Goal: Task Accomplishment & Management: Complete application form

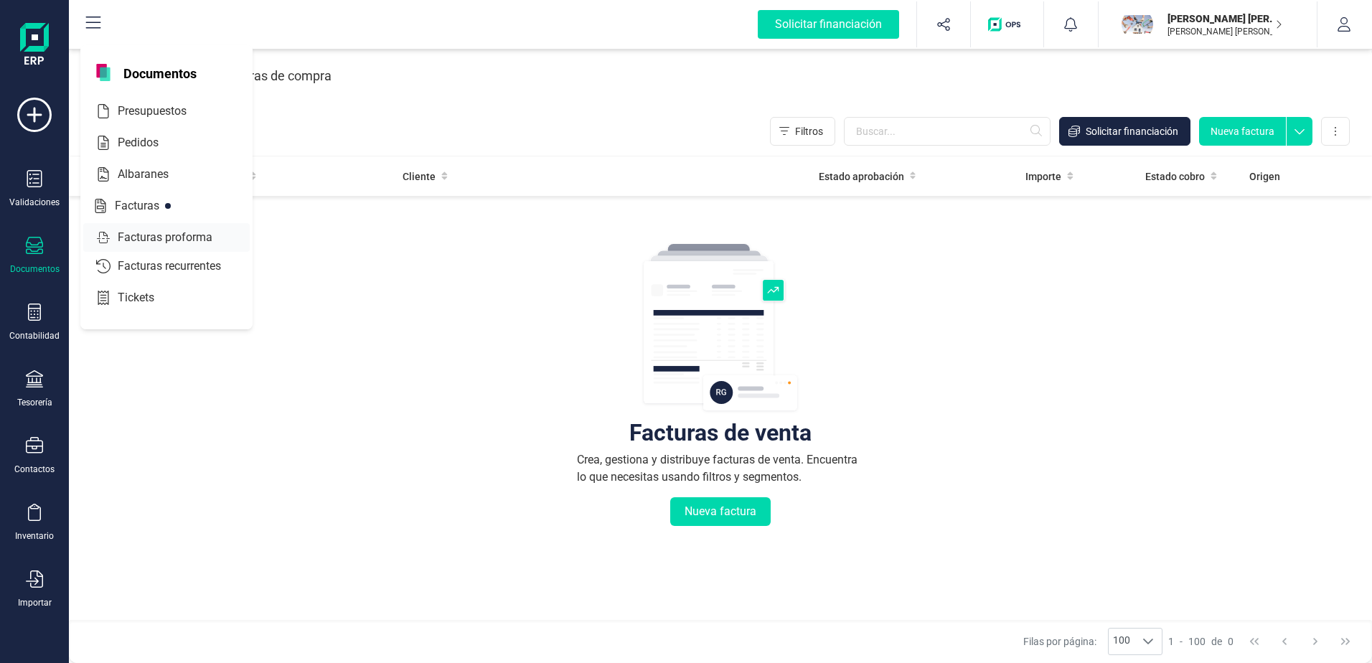
click at [155, 231] on span "Facturas proforma" at bounding box center [175, 237] width 126 height 17
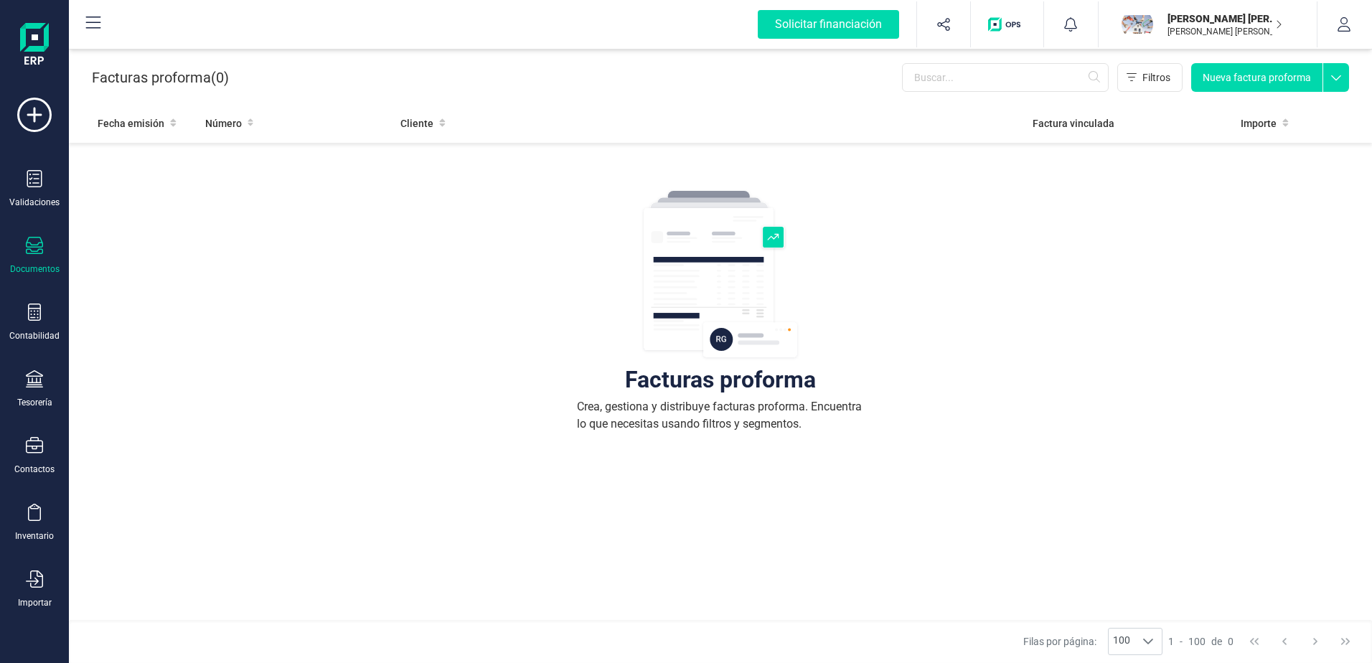
click at [28, 253] on icon at bounding box center [34, 245] width 17 height 17
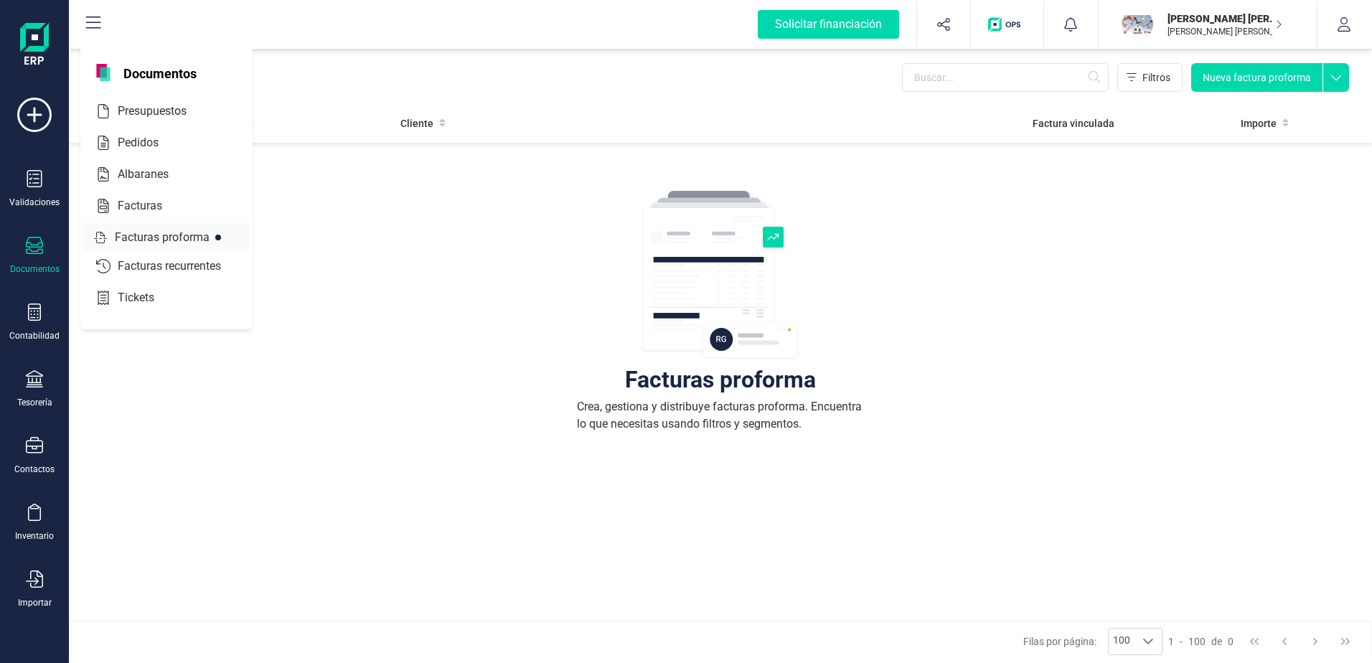
click at [175, 235] on span "Facturas proforma" at bounding box center [172, 237] width 126 height 17
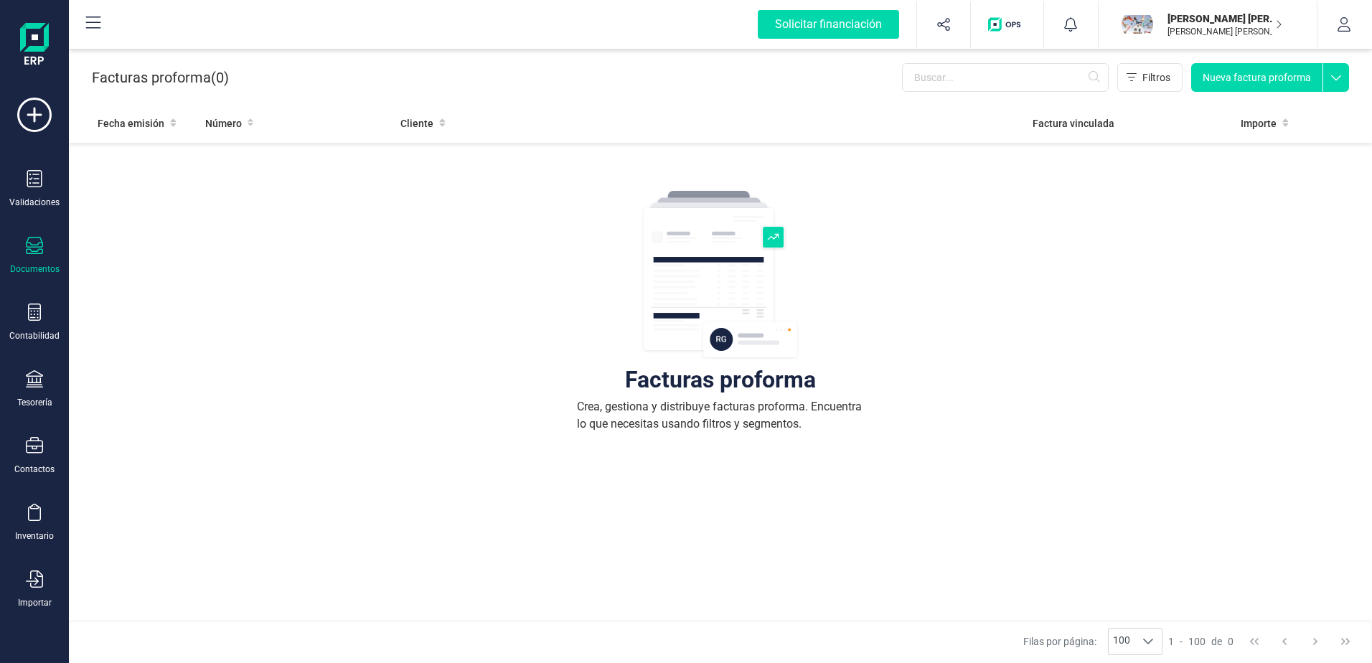
click at [38, 245] on icon at bounding box center [34, 245] width 17 height 17
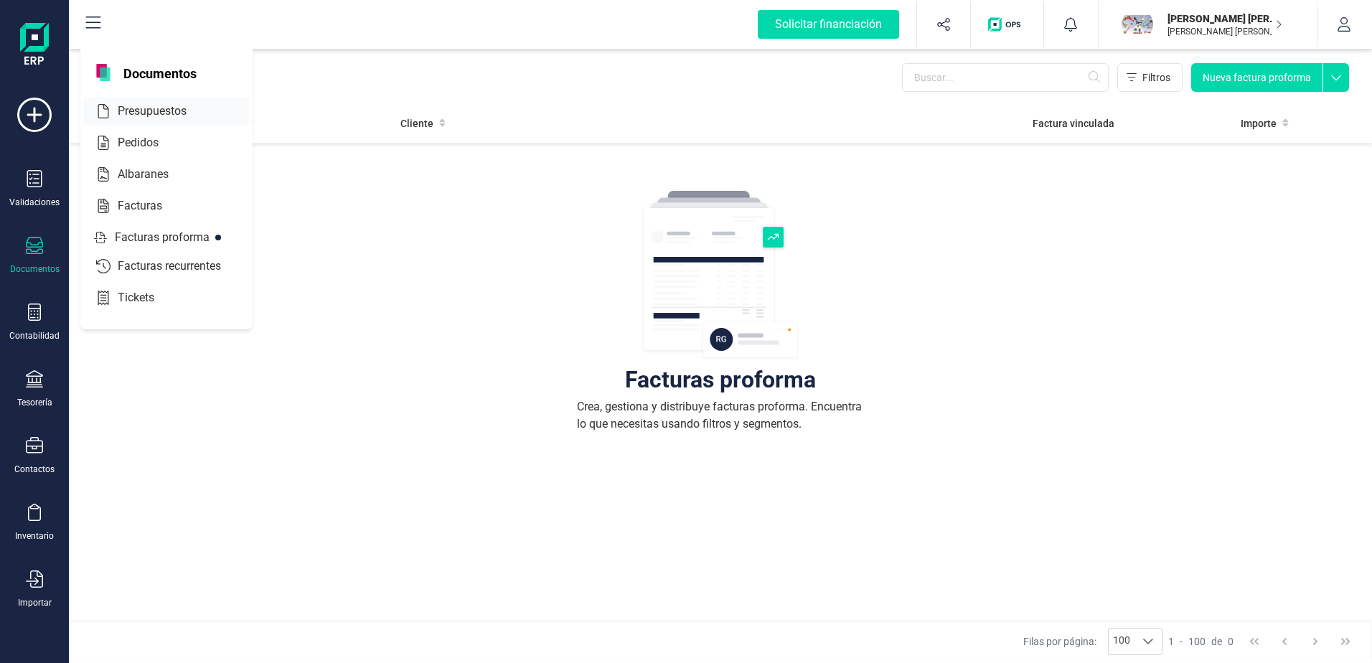
click at [174, 114] on span "Presupuestos" at bounding box center [162, 111] width 100 height 17
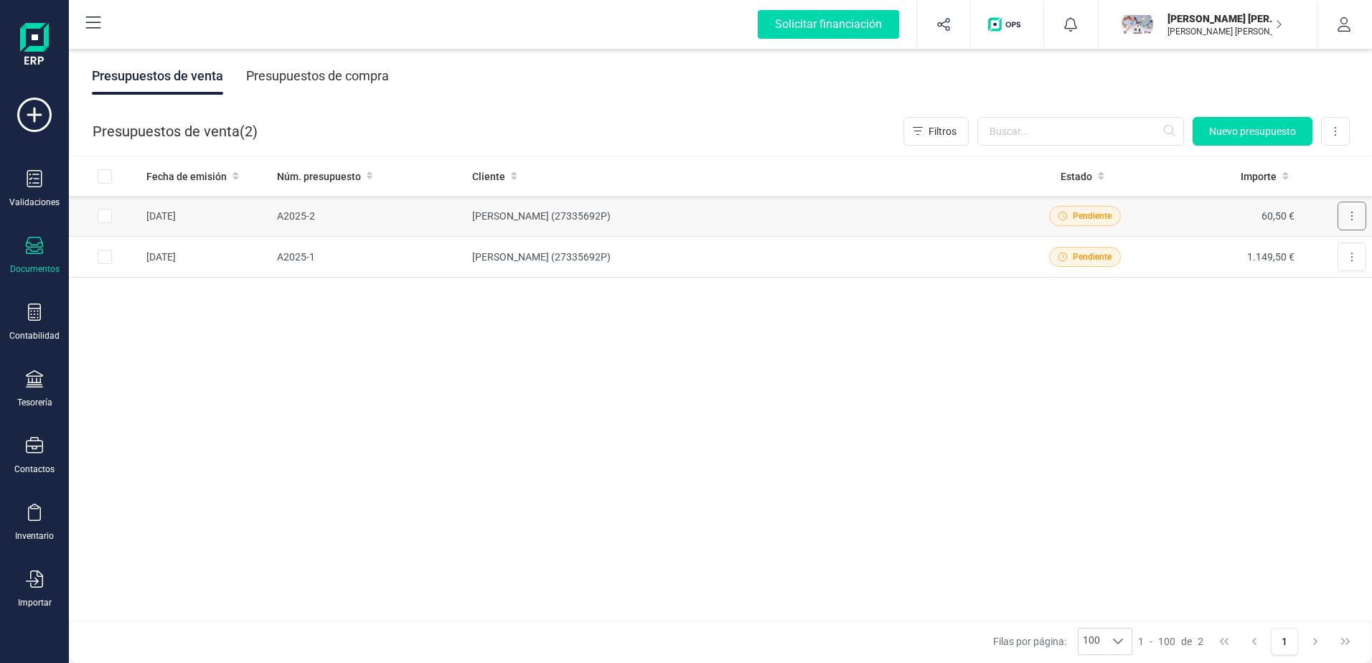
click at [1358, 215] on button at bounding box center [1352, 216] width 29 height 29
click at [1133, 334] on div "Fecha de emisión Núm. presupuesto Cliente Estado Importe [DATE] A2025-2 [PERSON…" at bounding box center [720, 388] width 1303 height 465
click at [1356, 254] on button at bounding box center [1352, 257] width 29 height 29
drag, startPoint x: 756, startPoint y: 444, endPoint x: 728, endPoint y: 439, distance: 28.4
click at [753, 444] on div "Fecha de emisión Núm. presupuesto Cliente Estado Importe [DATE] A2025-2 [PERSON…" at bounding box center [720, 388] width 1303 height 465
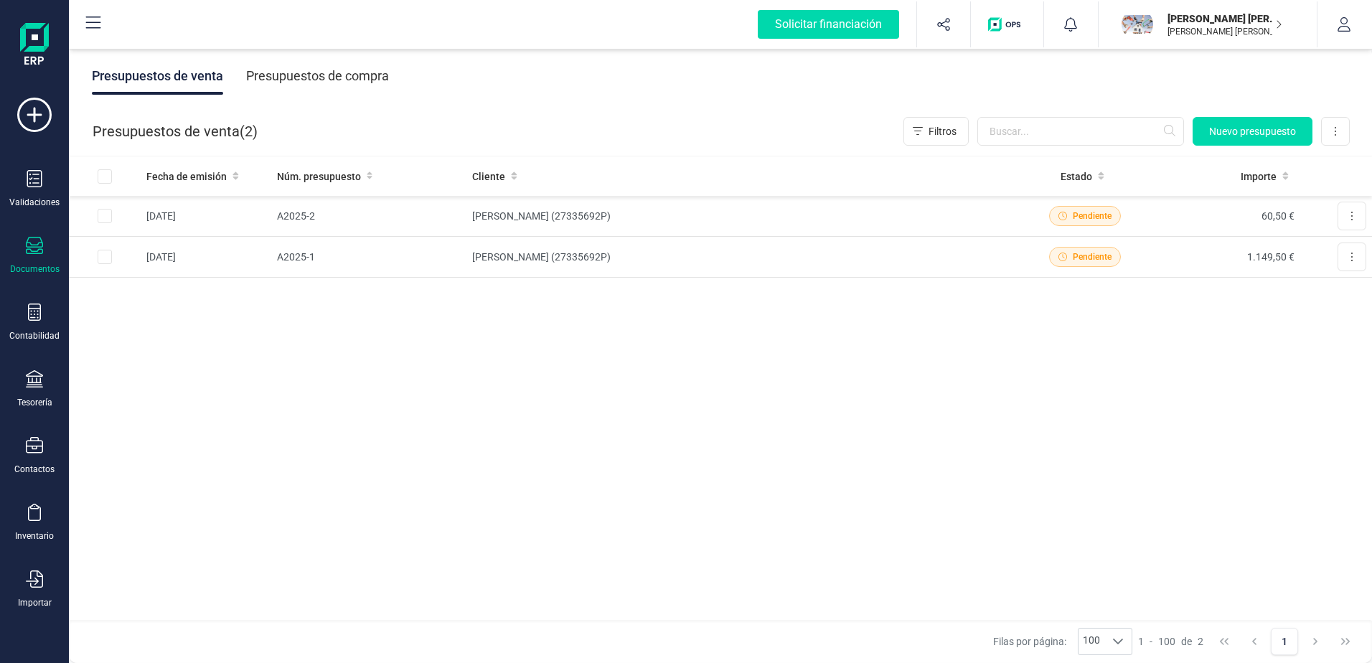
click at [32, 248] on icon at bounding box center [34, 245] width 17 height 17
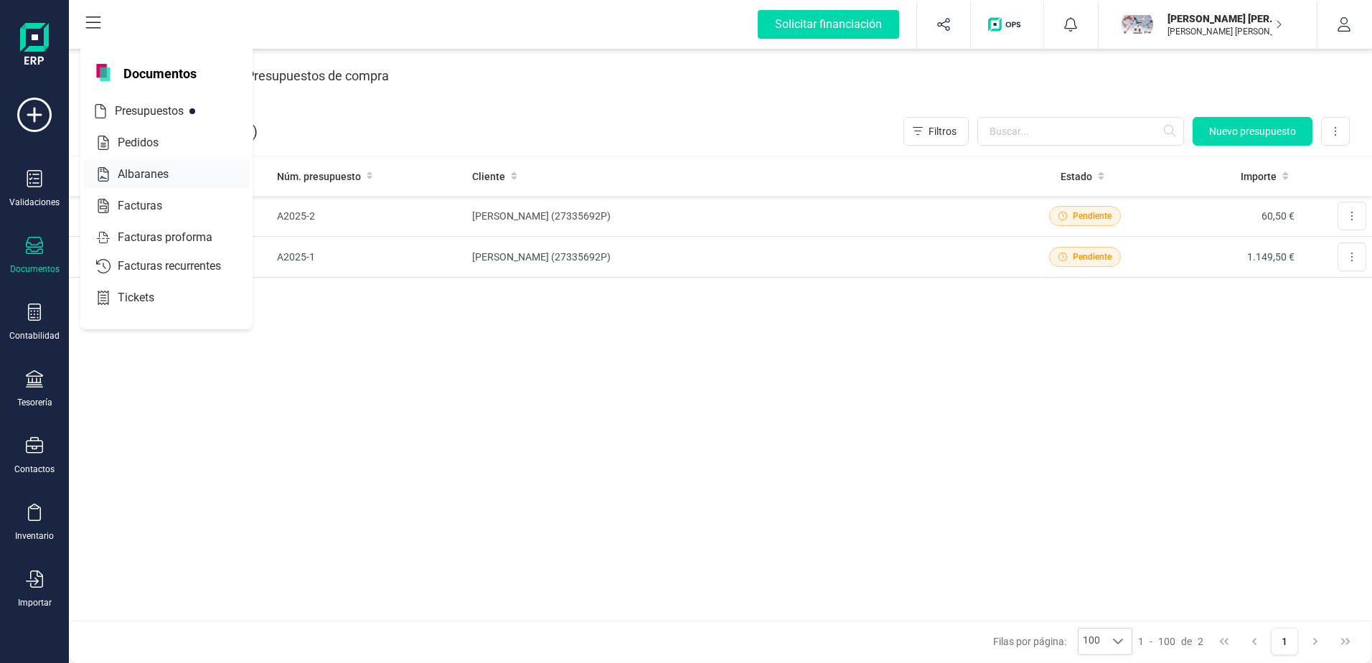
click at [150, 171] on span "Albaranes" at bounding box center [153, 174] width 83 height 17
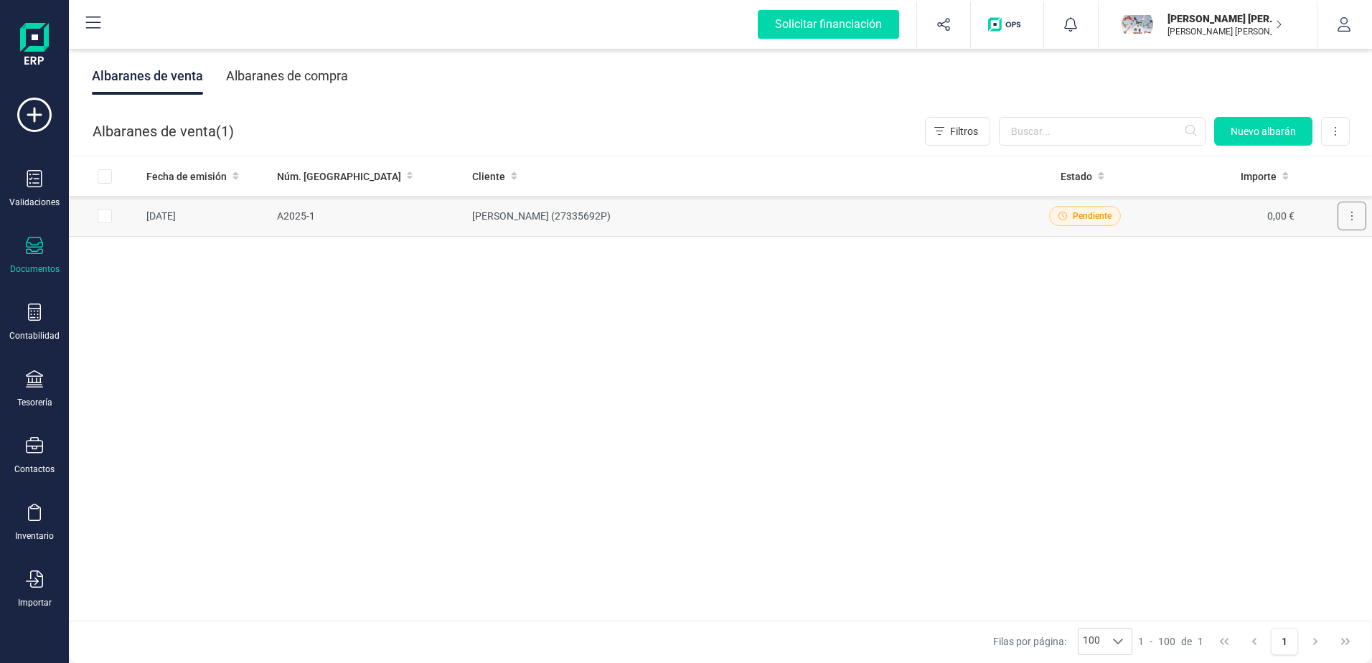
click at [1356, 209] on button at bounding box center [1352, 216] width 29 height 29
click at [37, 249] on icon at bounding box center [34, 245] width 17 height 17
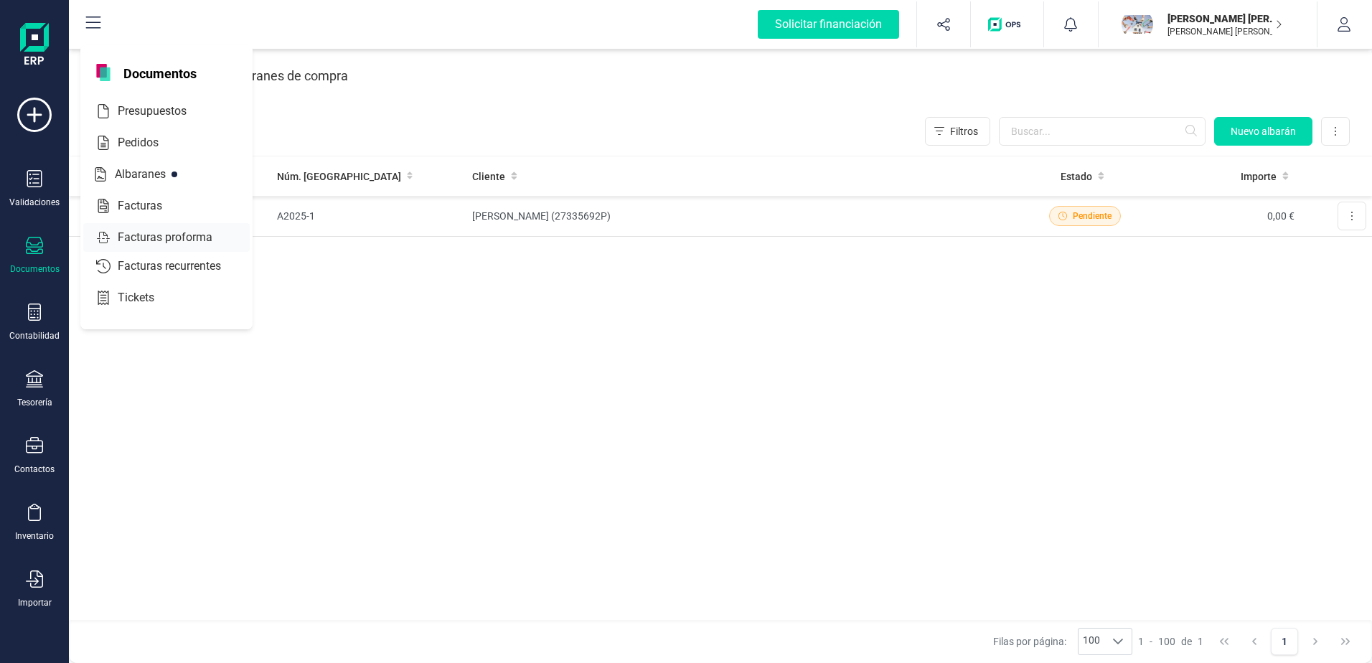
click at [149, 234] on span "Facturas proforma" at bounding box center [175, 237] width 126 height 17
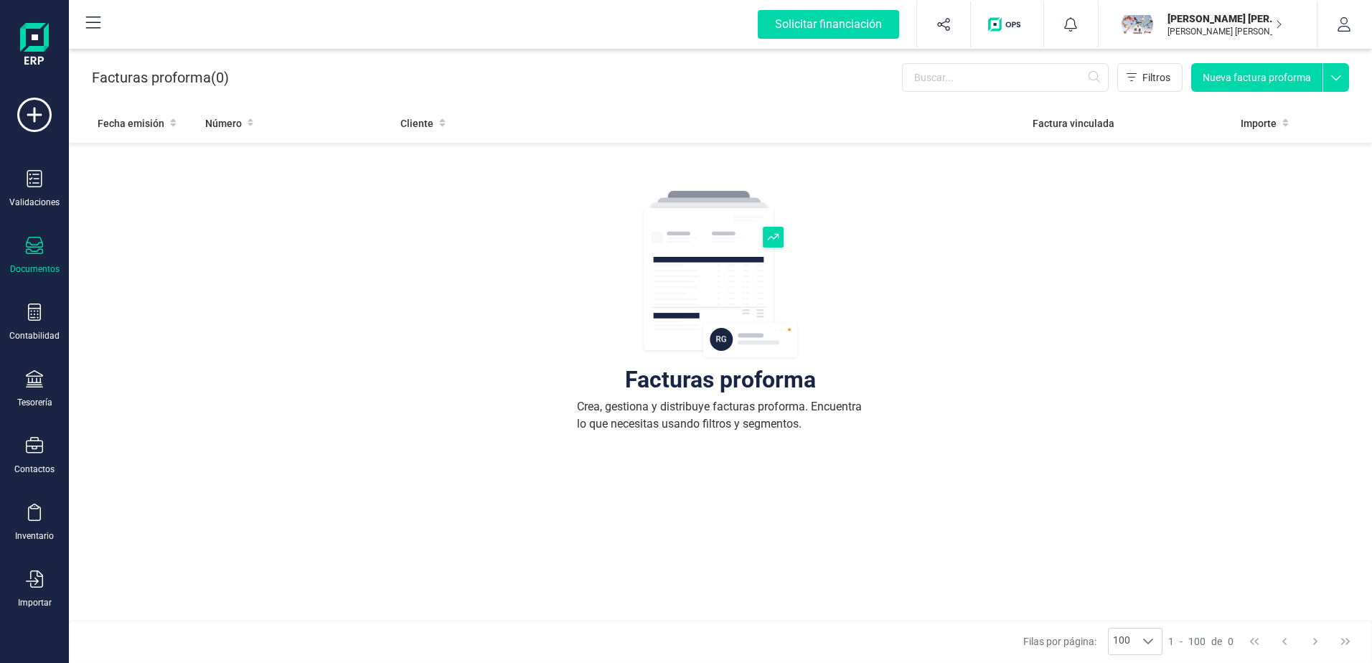
click at [1234, 74] on button "Nueva factura proforma" at bounding box center [1256, 77] width 131 height 29
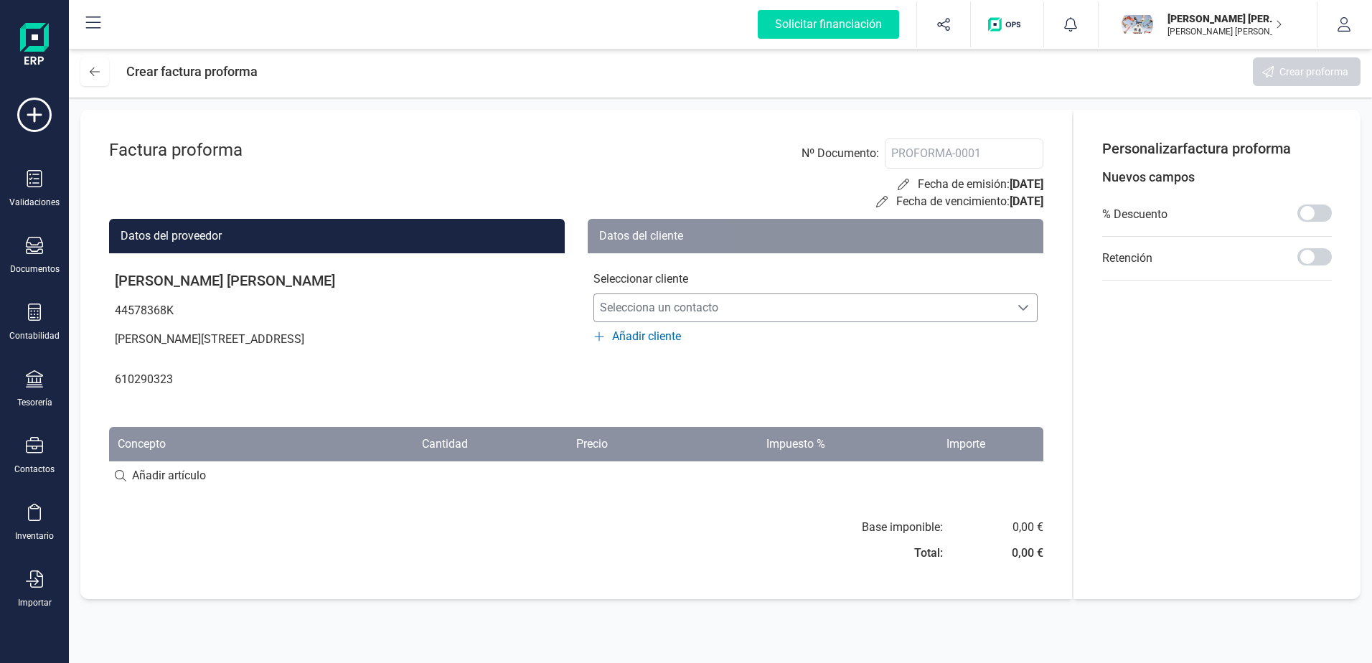
click at [955, 306] on span "Selecciona un contacto" at bounding box center [801, 307] width 415 height 29
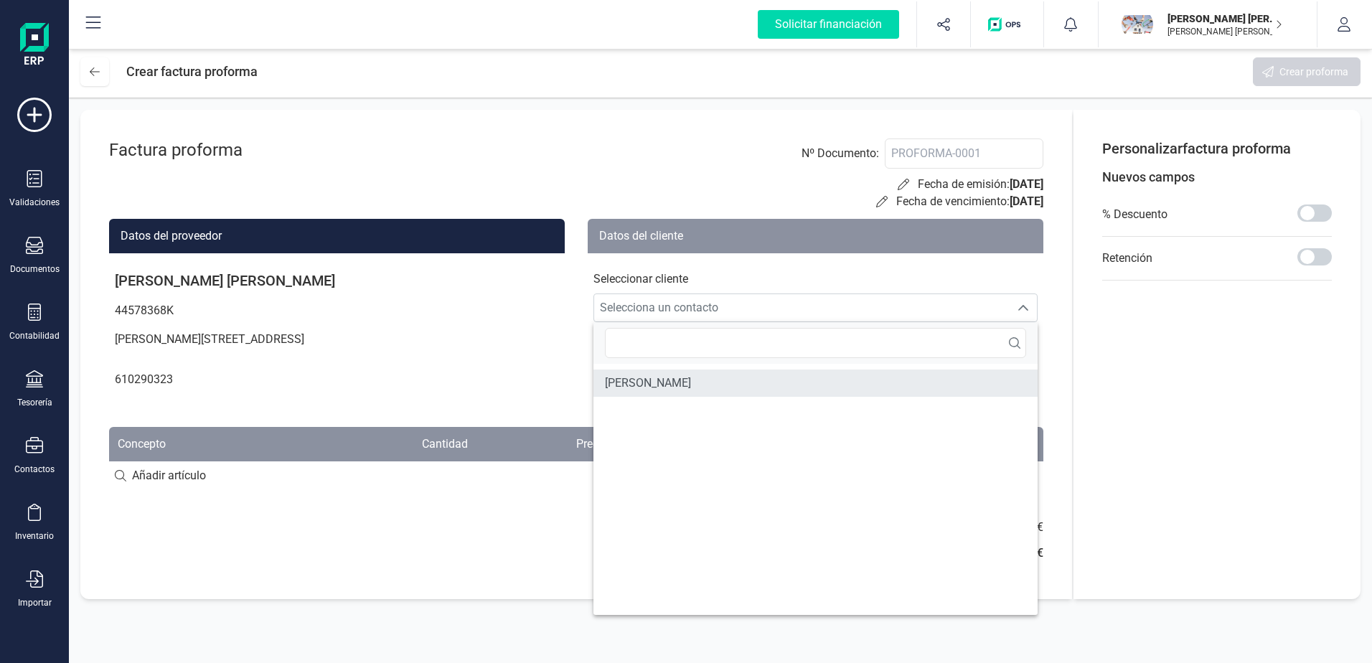
click at [691, 383] on span "[PERSON_NAME]" at bounding box center [648, 383] width 86 height 17
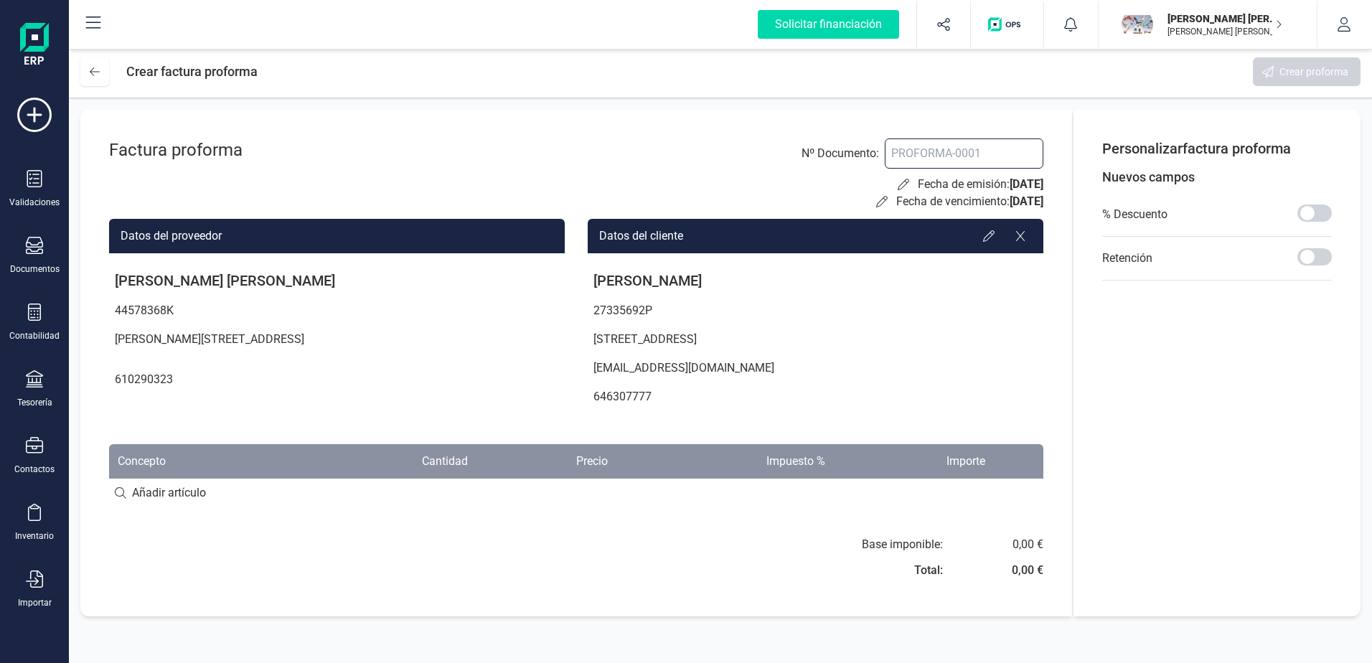
click at [971, 156] on input at bounding box center [964, 153] width 159 height 30
type input "PROFORMA 0001"
type input "PRO"
click at [1196, 354] on div "Personalizar factura proforma Nuevos campos % Descuento Retención" at bounding box center [1217, 362] width 230 height 449
click at [1024, 538] on div "0,00 €" at bounding box center [1028, 544] width 32 height 17
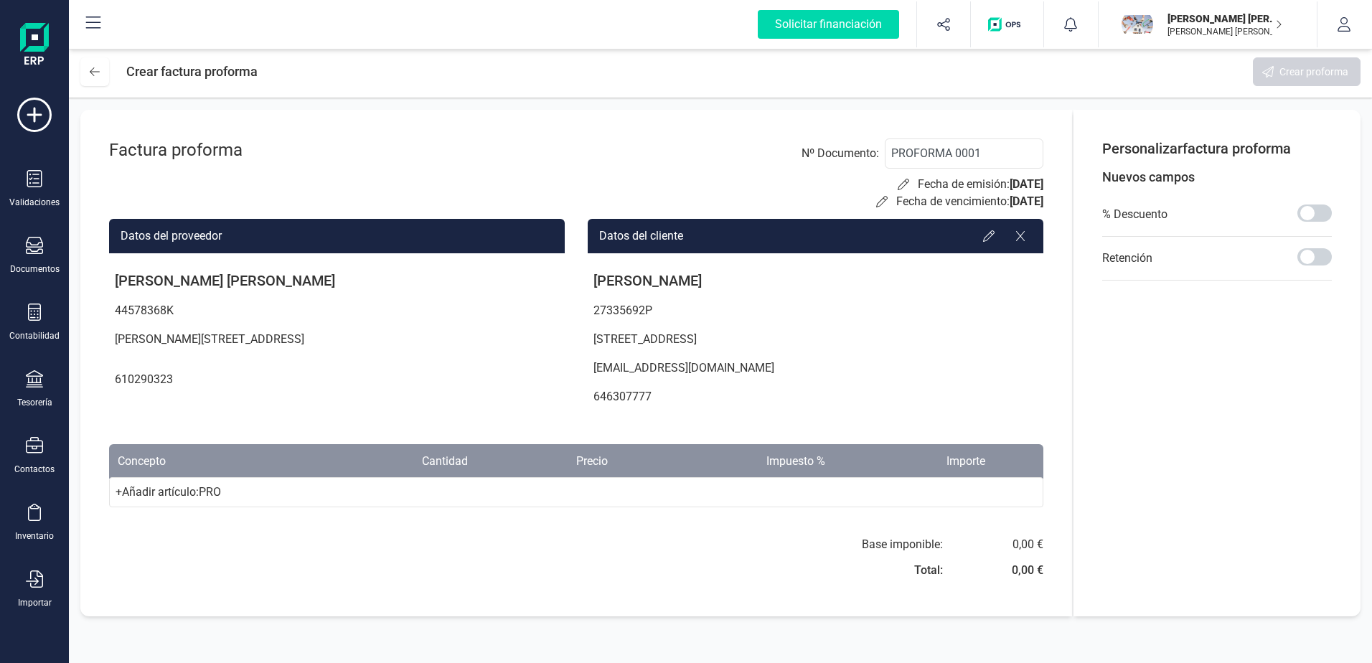
click at [188, 487] on div "+ Añadir artículo : PRO" at bounding box center [576, 492] width 934 height 30
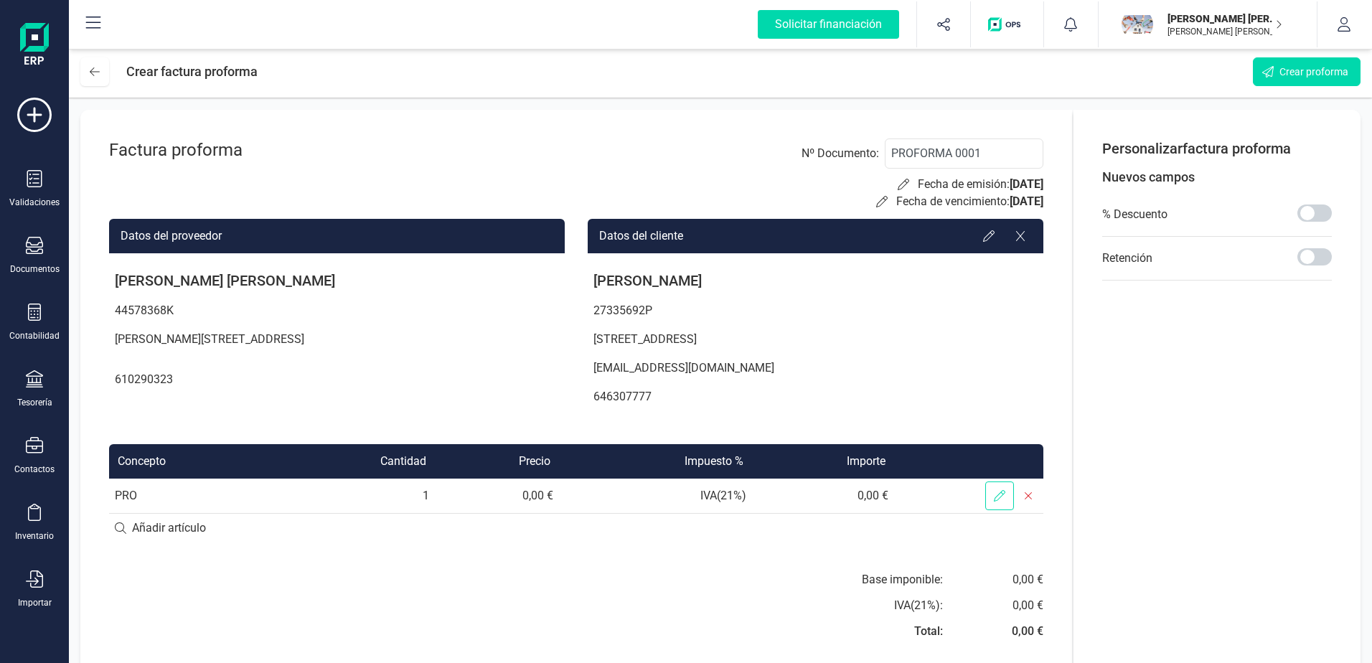
click at [994, 499] on icon at bounding box center [999, 495] width 11 height 11
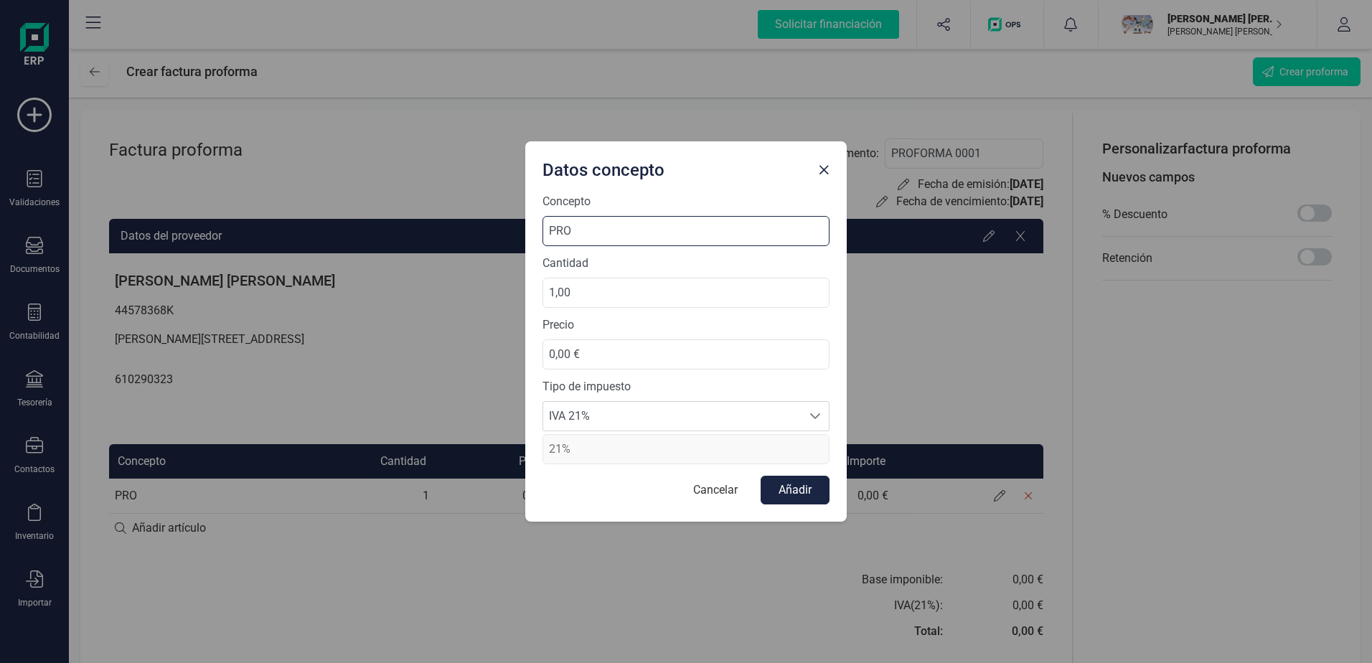
click at [622, 231] on input "PRO" at bounding box center [685, 231] width 287 height 30
drag, startPoint x: 601, startPoint y: 357, endPoint x: 490, endPoint y: 354, distance: 111.3
click at [489, 354] on div "Datos concepto Concepto PRO Cantidad 1,00 Precio 0,00 € Tipo de impuesto IVA 21…" at bounding box center [686, 331] width 1372 height 663
type input "5,00 €"
click at [626, 505] on div "Concepto PRO Cantidad 1,00 Precio 5,00 € Tipo de impuesto IVA 21% IVA 21% IVA 2…" at bounding box center [685, 357] width 321 height 329
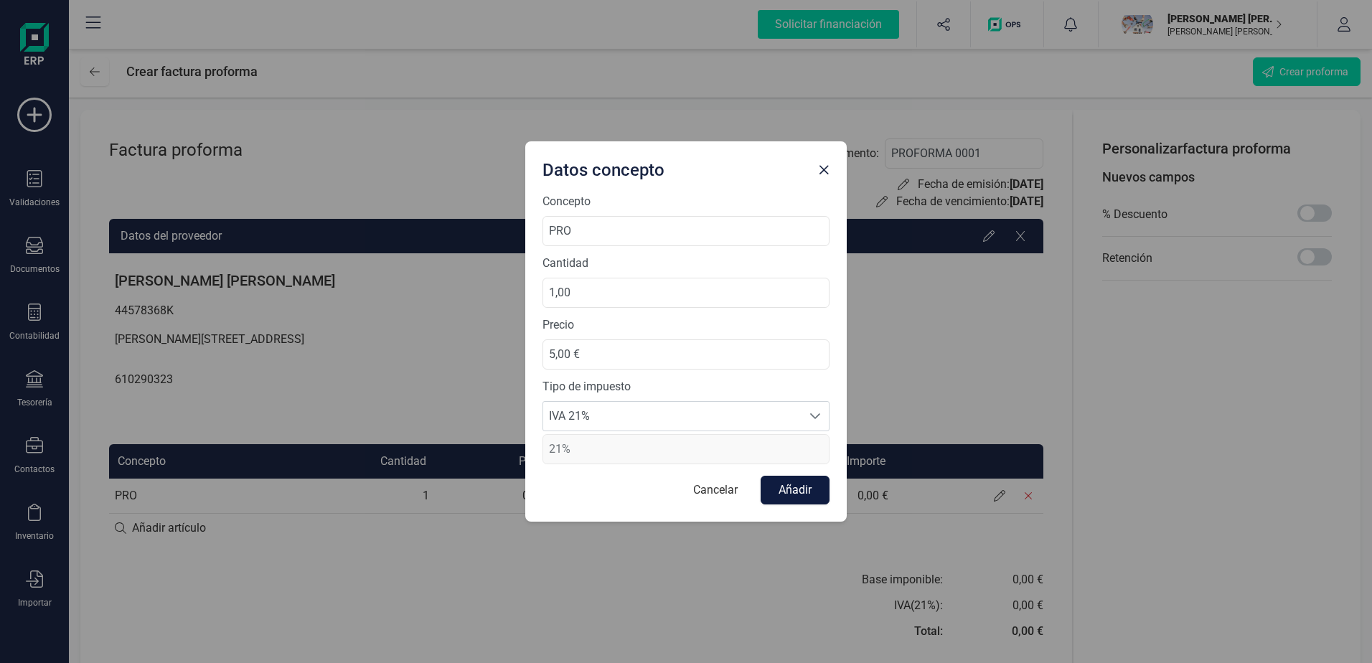
click at [794, 487] on button "Añadir" at bounding box center [795, 490] width 69 height 29
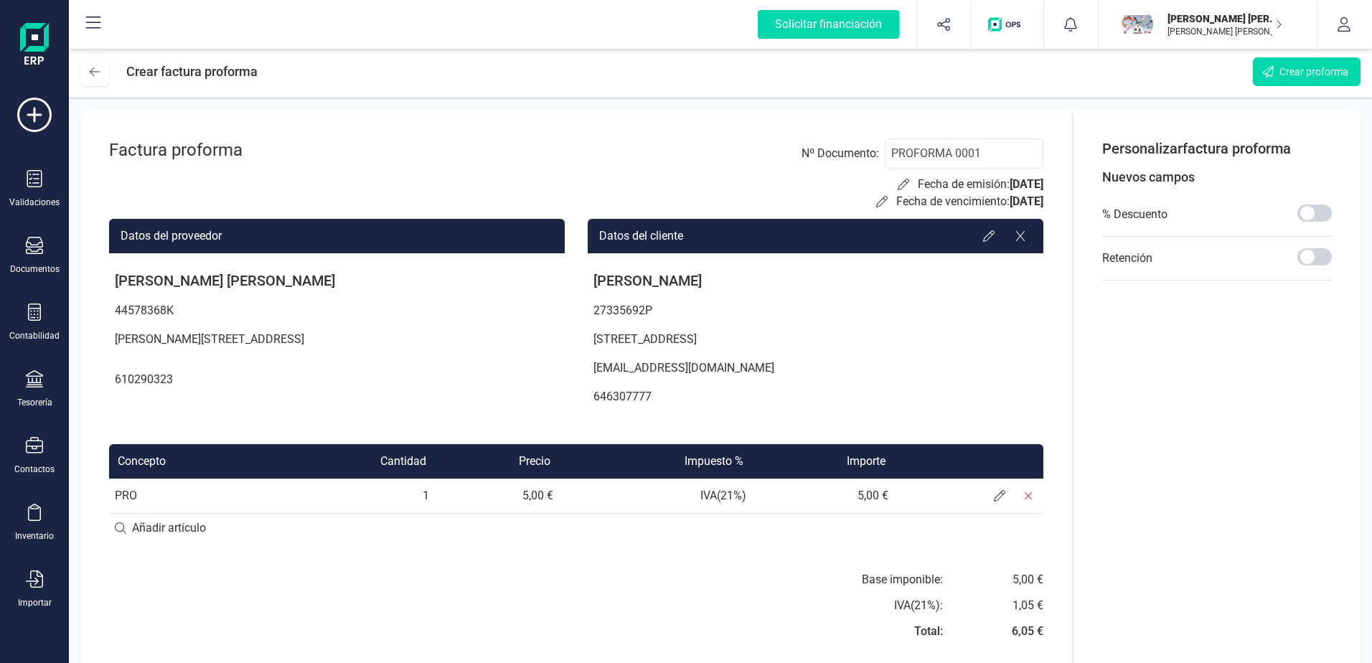
scroll to position [26, 0]
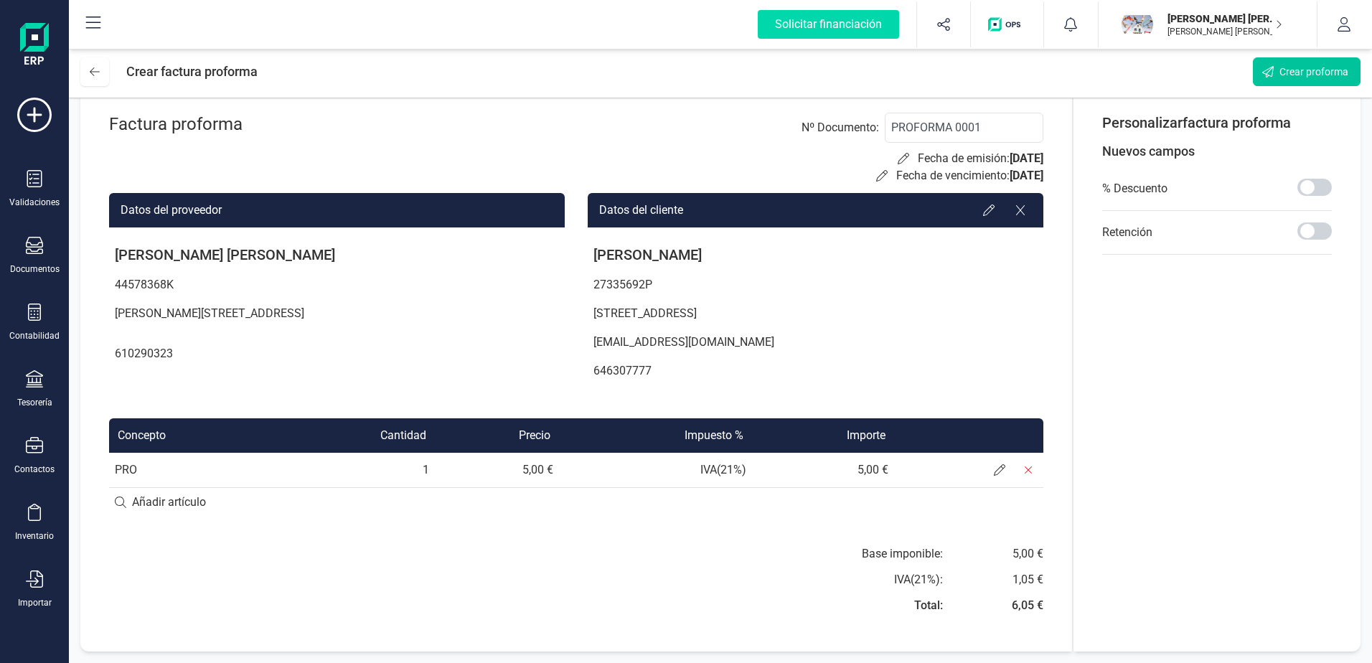
click at [1277, 70] on button "Crear proforma" at bounding box center [1307, 71] width 108 height 29
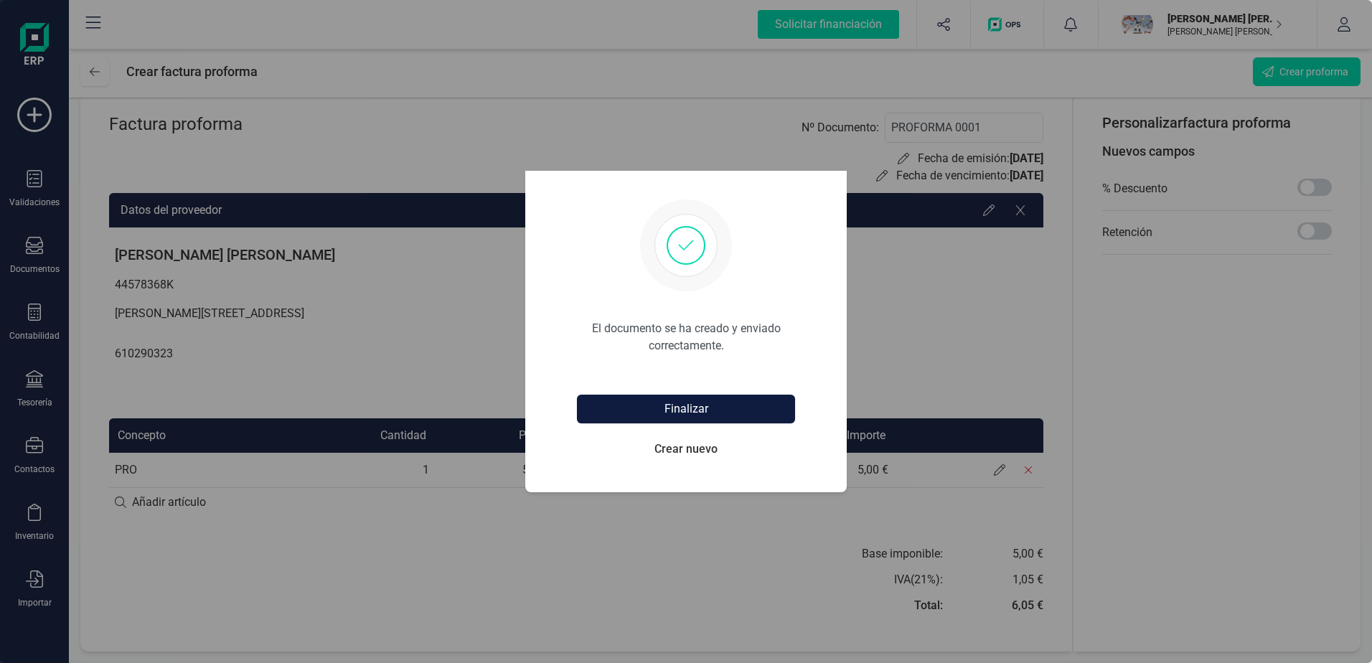
click at [694, 405] on button "Finalizar" at bounding box center [686, 409] width 218 height 29
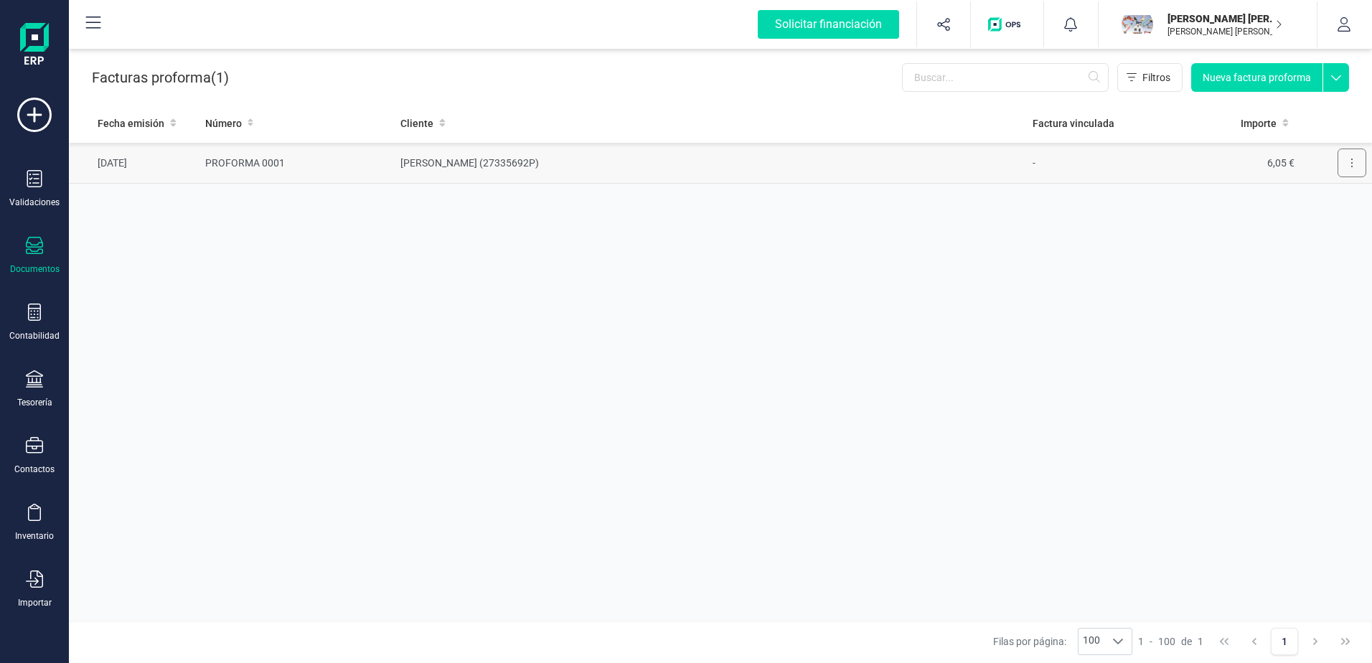
click at [1354, 160] on button at bounding box center [1352, 163] width 29 height 29
click at [553, 160] on td "[PERSON_NAME] (27335692P)" at bounding box center [711, 163] width 632 height 41
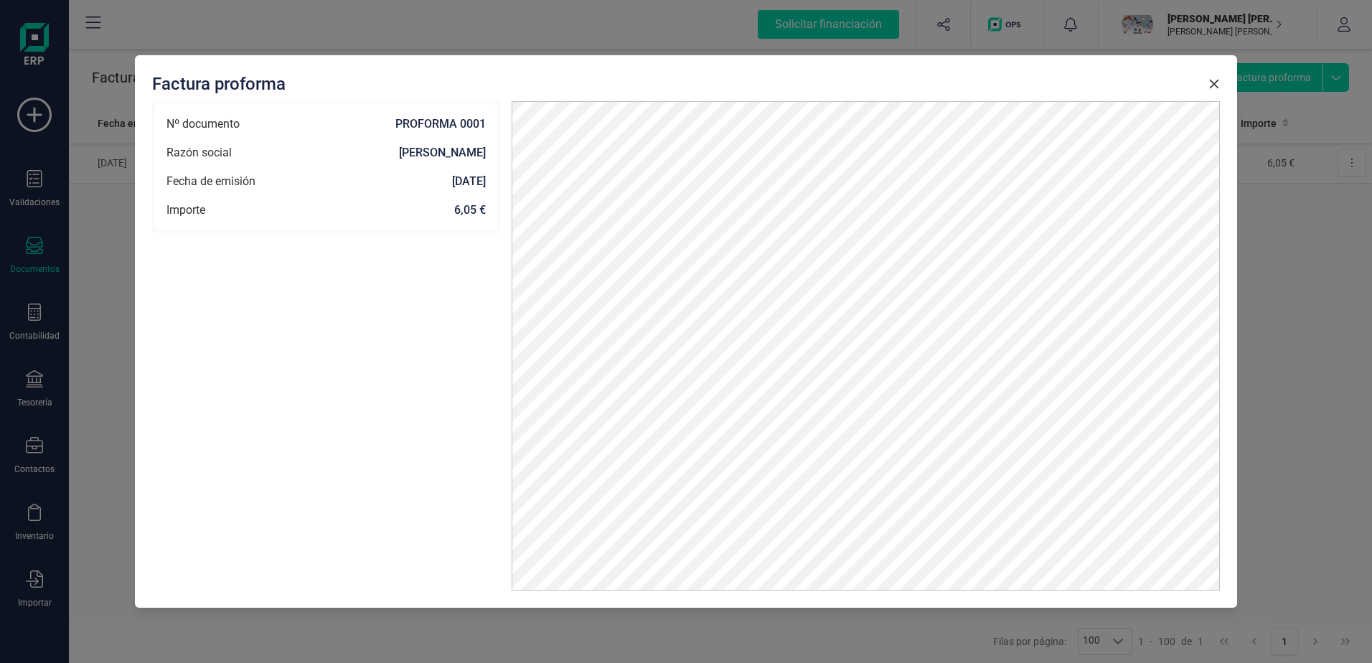
drag, startPoint x: 1230, startPoint y: 438, endPoint x: 472, endPoint y: 206, distance: 792.6
click at [472, 206] on strong "6,05 €" at bounding box center [345, 210] width 281 height 17
drag, startPoint x: 1205, startPoint y: 100, endPoint x: 1189, endPoint y: 77, distance: 28.5
click at [1189, 77] on div "Factura proforma" at bounding box center [686, 83] width 1068 height 23
click at [1212, 84] on icon "Close" at bounding box center [1213, 83] width 11 height 11
